Goal: Task Accomplishment & Management: Manage account settings

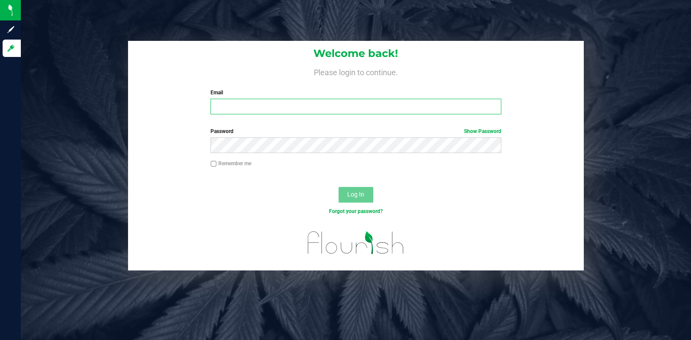
click at [248, 109] on input "Email" at bounding box center [356, 107] width 291 height 16
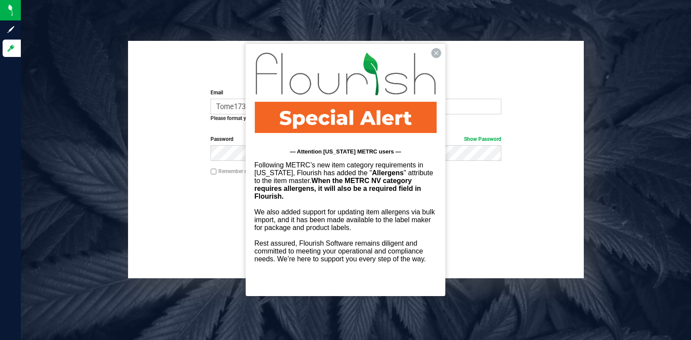
click at [437, 47] on div at bounding box center [346, 93] width 200 height 98
click at [437, 55] on icon at bounding box center [437, 53] width 10 height 10
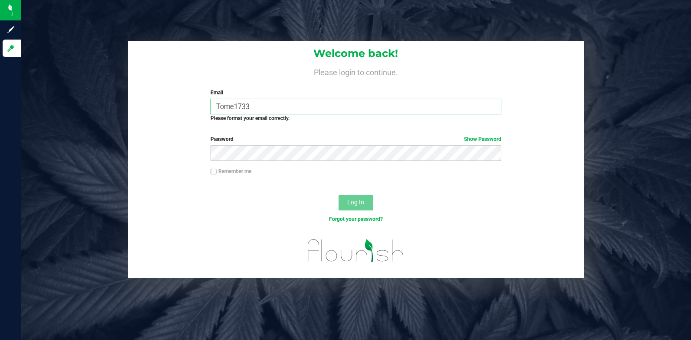
drag, startPoint x: 279, startPoint y: 109, endPoint x: 215, endPoint y: 113, distance: 64.8
click at [215, 113] on input "Tome1733" at bounding box center [356, 107] width 291 height 16
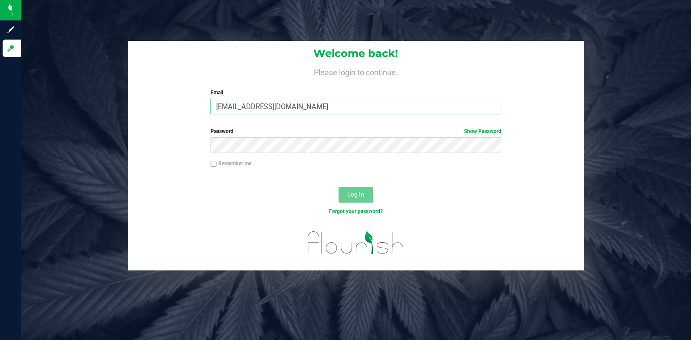
type input "[EMAIL_ADDRESS][DOMAIN_NAME]"
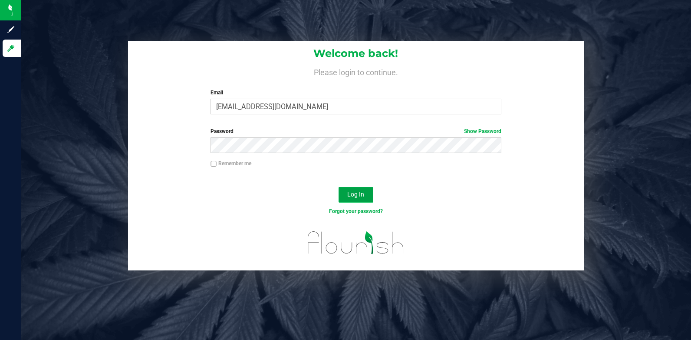
click at [366, 188] on button "Log In" at bounding box center [356, 195] width 35 height 16
click at [356, 192] on span "Log In" at bounding box center [355, 194] width 17 height 7
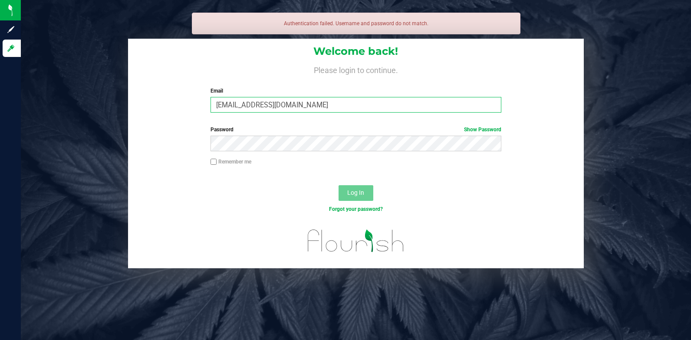
drag, startPoint x: 289, startPoint y: 102, endPoint x: 200, endPoint y: 106, distance: 89.1
click at [200, 106] on div "Welcome back! Please login to continue. Email [EMAIL_ADDRESS][DOMAIN_NAME] Requ…" at bounding box center [356, 79] width 456 height 80
